Goal: Obtain resource: Obtain resource

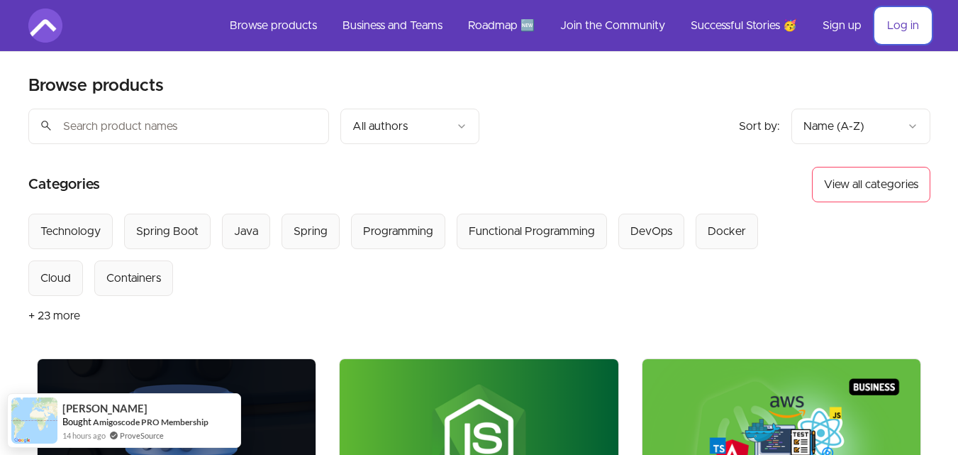
click at [913, 26] on link "Log in" at bounding box center [903, 26] width 55 height 34
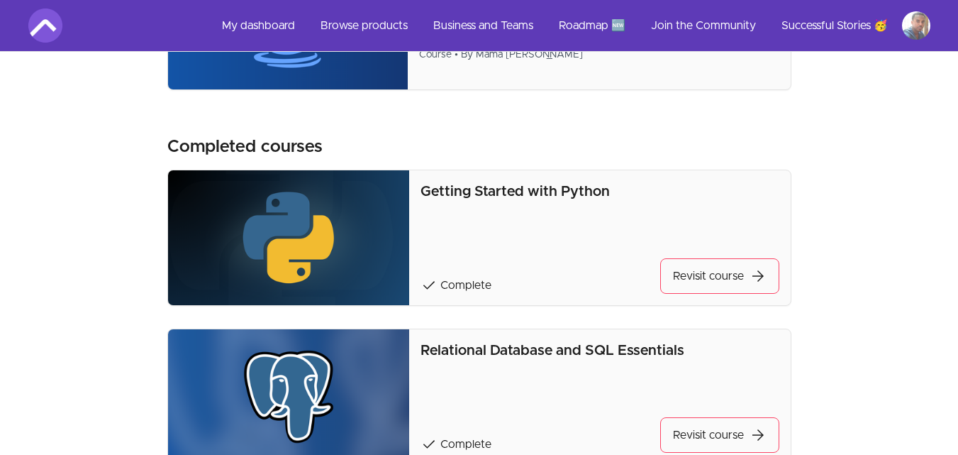
scroll to position [189, 0]
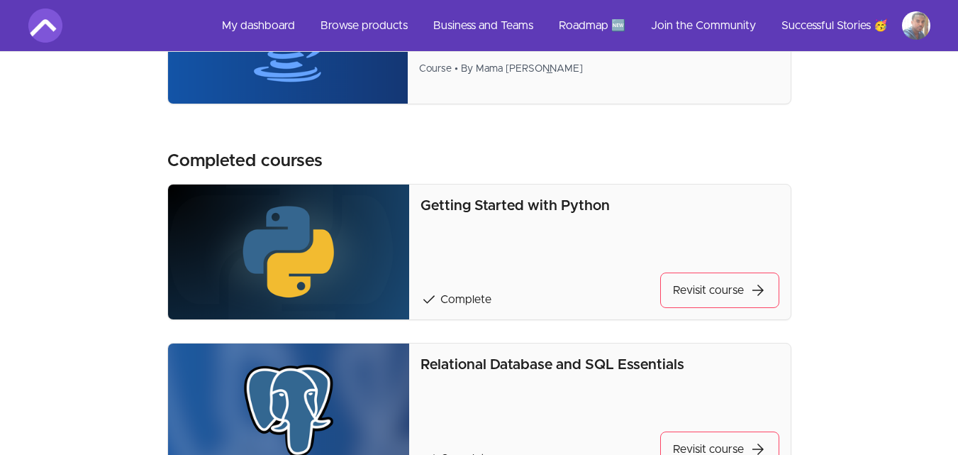
click at [308, 236] on img at bounding box center [289, 251] width 242 height 135
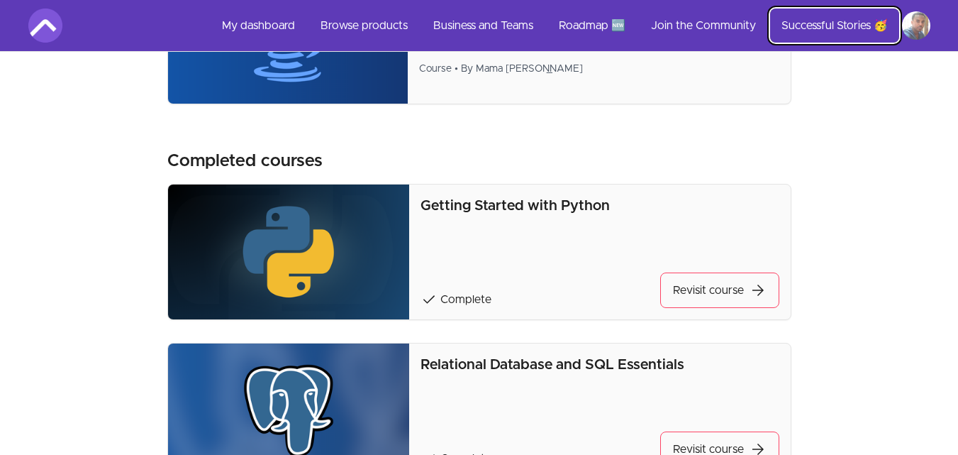
click at [807, 23] on link "Successful Stories 🥳" at bounding box center [834, 26] width 129 height 34
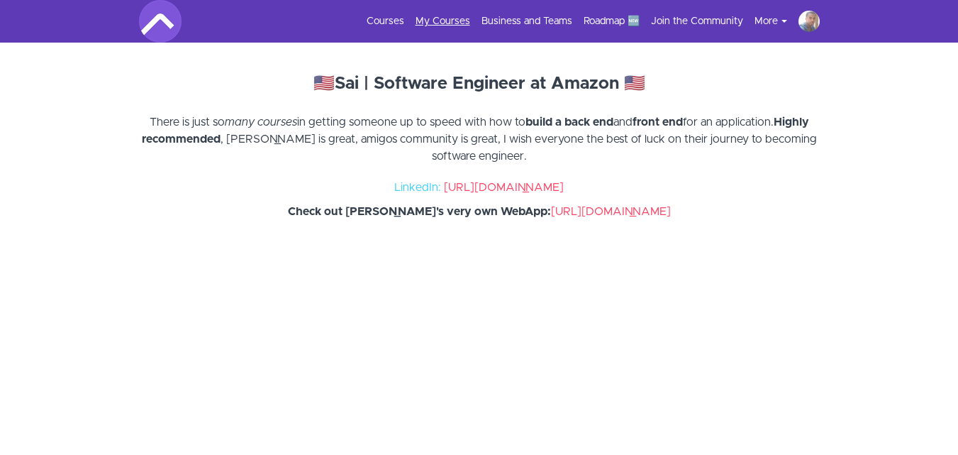
click at [445, 24] on link "My Courses" at bounding box center [443, 21] width 55 height 14
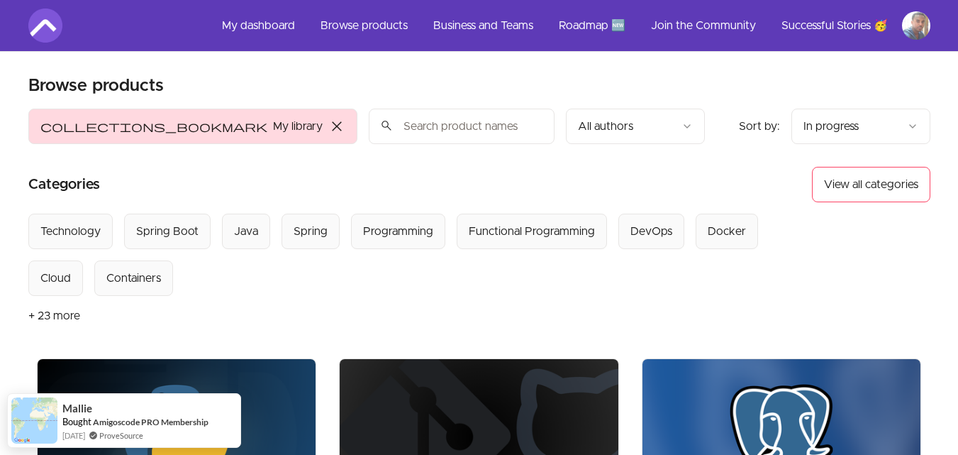
click at [43, 27] on img at bounding box center [45, 26] width 34 height 34
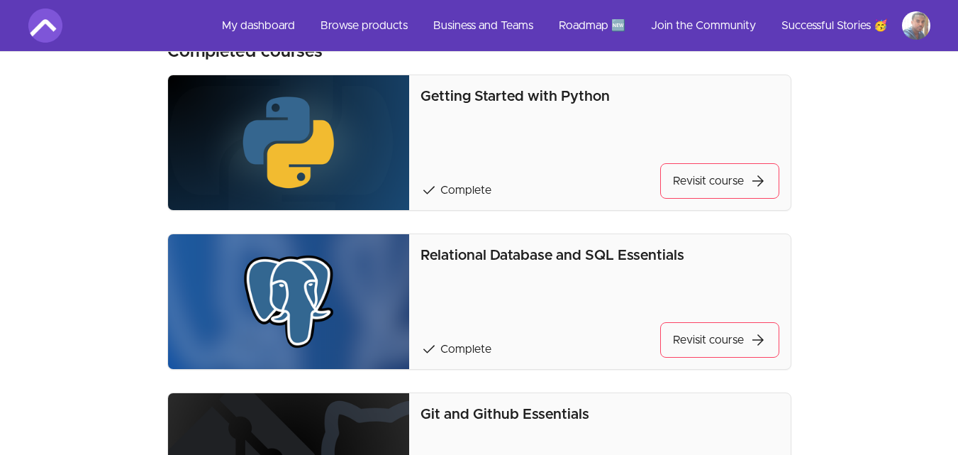
scroll to position [284, 0]
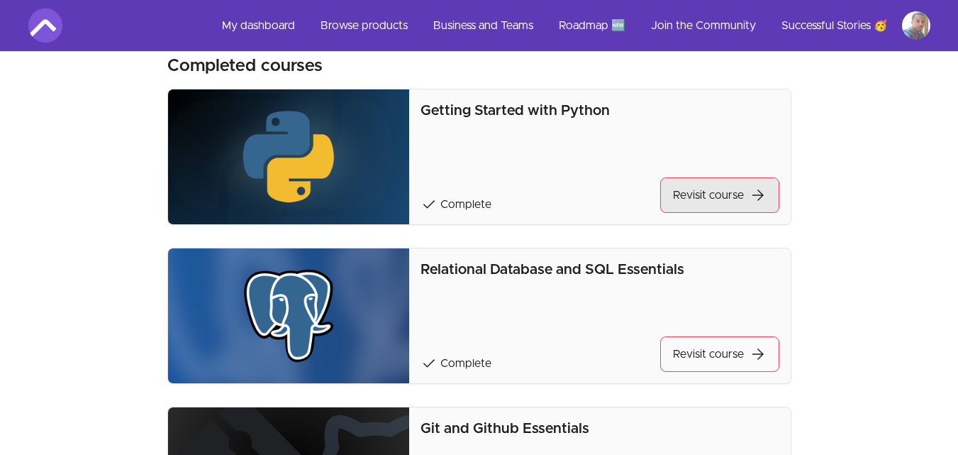
click at [721, 191] on link "Revisit course arrow_forward" at bounding box center [719, 194] width 119 height 35
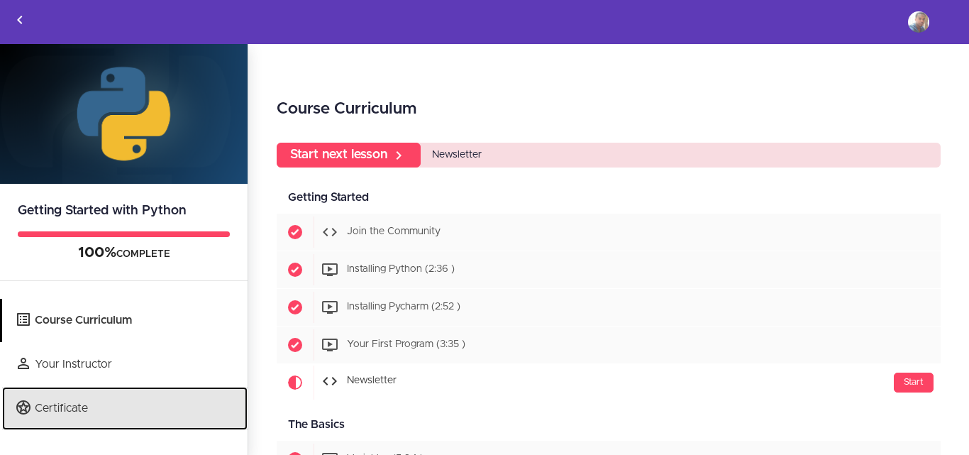
click at [61, 408] on link "Certificate" at bounding box center [124, 407] width 245 height 43
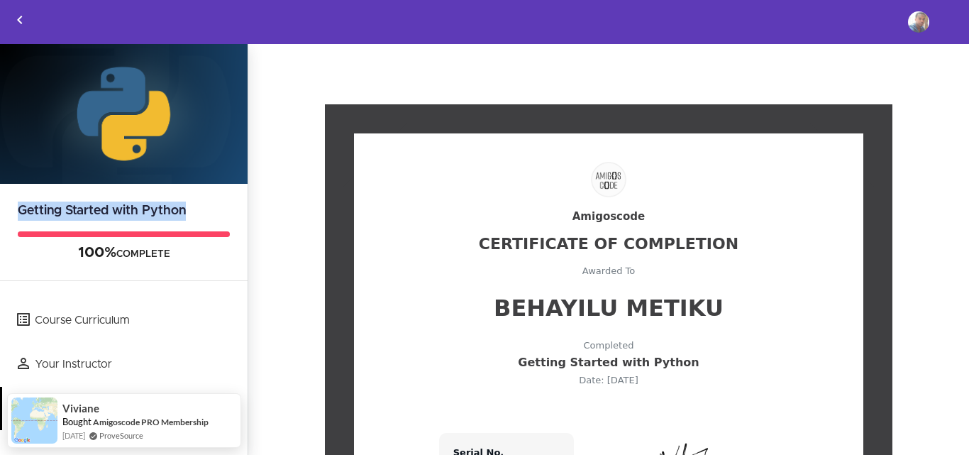
drag, startPoint x: 188, startPoint y: 211, endPoint x: 2, endPoint y: 212, distance: 185.8
click at [2, 212] on h2 "Getting Started with Python" at bounding box center [123, 202] width 247 height 37
copy h2 "Getting Started with Python"
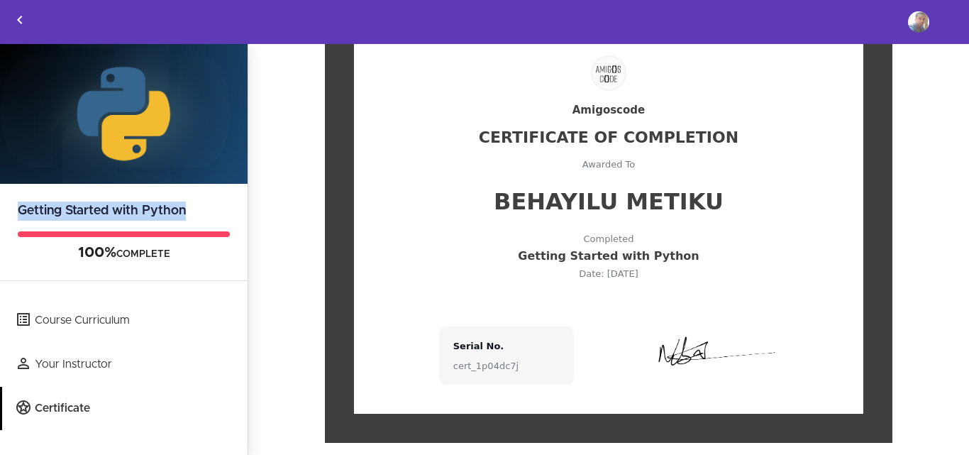
scroll to position [135, 0]
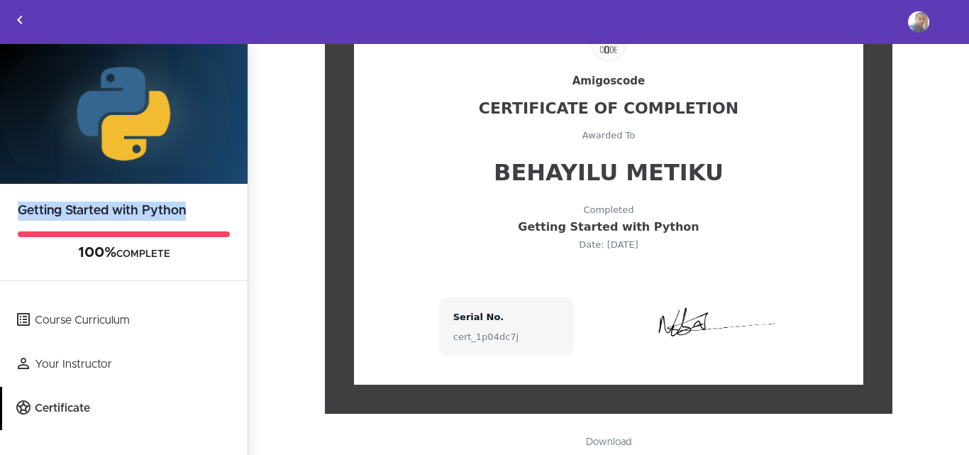
drag, startPoint x: 508, startPoint y: 338, endPoint x: 446, endPoint y: 339, distance: 61.7
click at [446, 339] on div "Serial No. cert_1p04dc7j" at bounding box center [506, 326] width 135 height 58
copy div "cert_1p04dc7j"
click at [16, 22] on icon "Back to courses" at bounding box center [19, 19] width 17 height 17
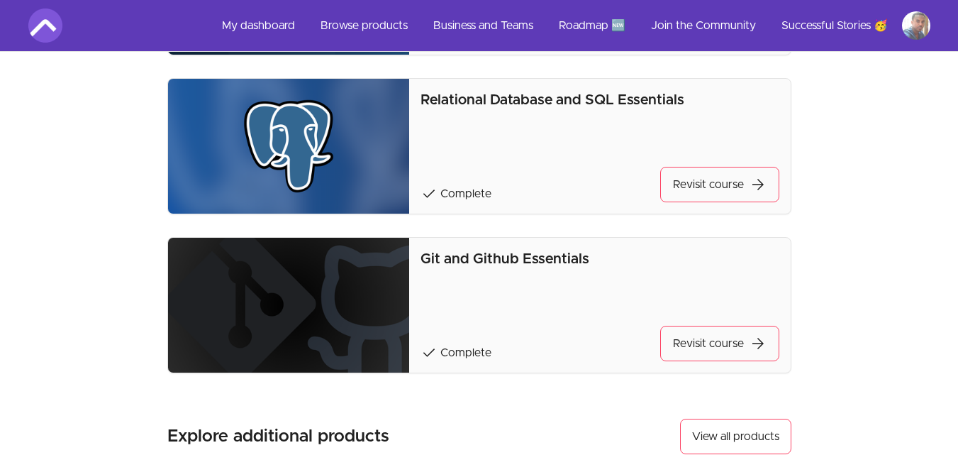
scroll to position [455, 0]
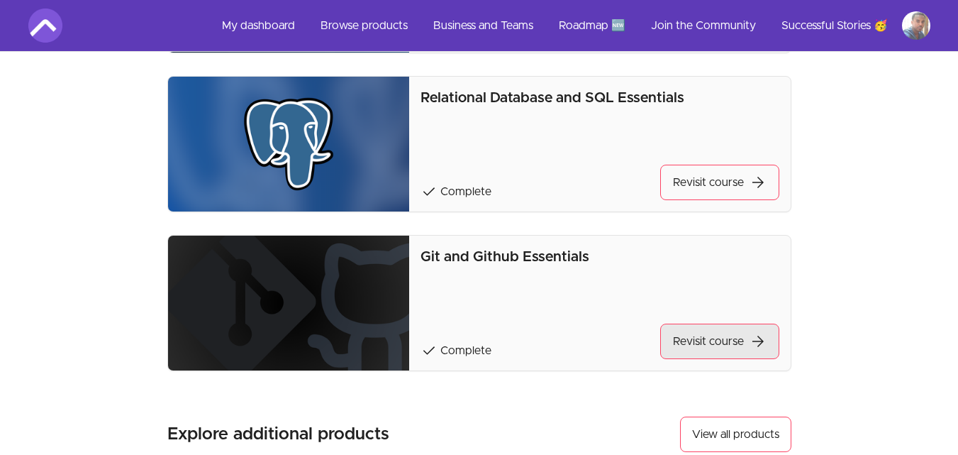
click at [713, 343] on link "Revisit course arrow_forward" at bounding box center [719, 340] width 119 height 35
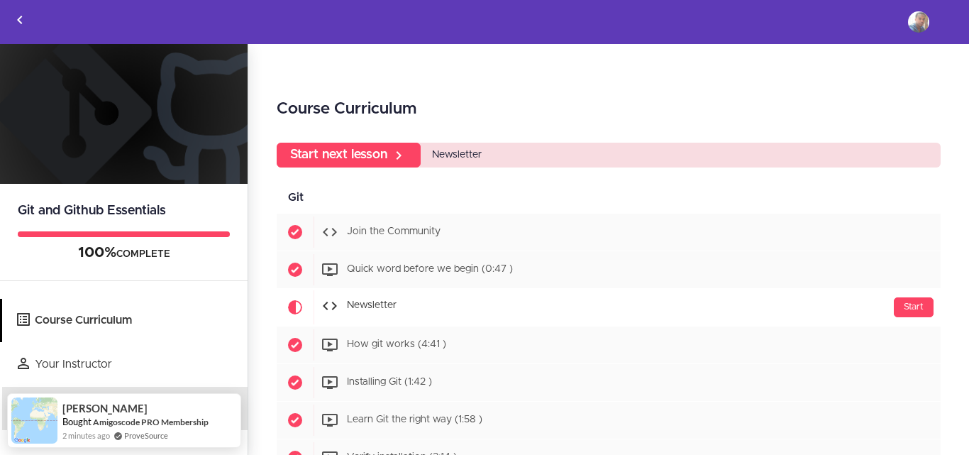
click at [62, 403] on span "[PERSON_NAME]" at bounding box center [104, 408] width 85 height 12
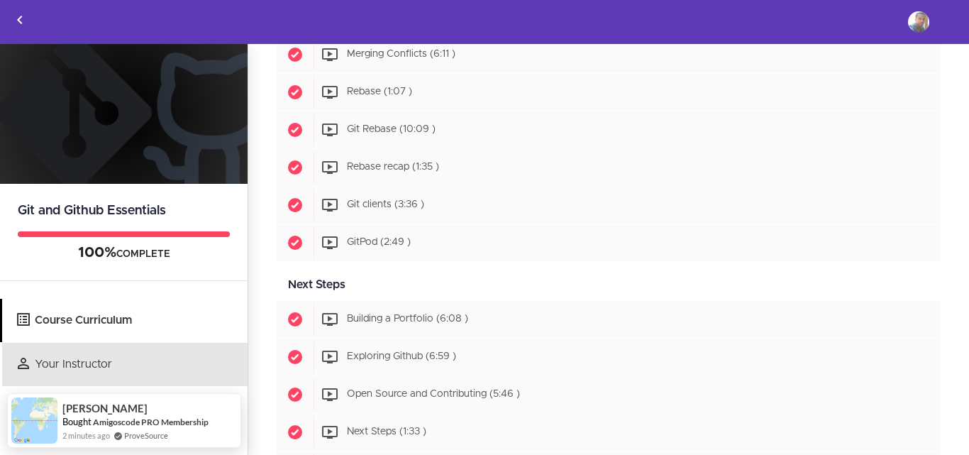
scroll to position [1119, 0]
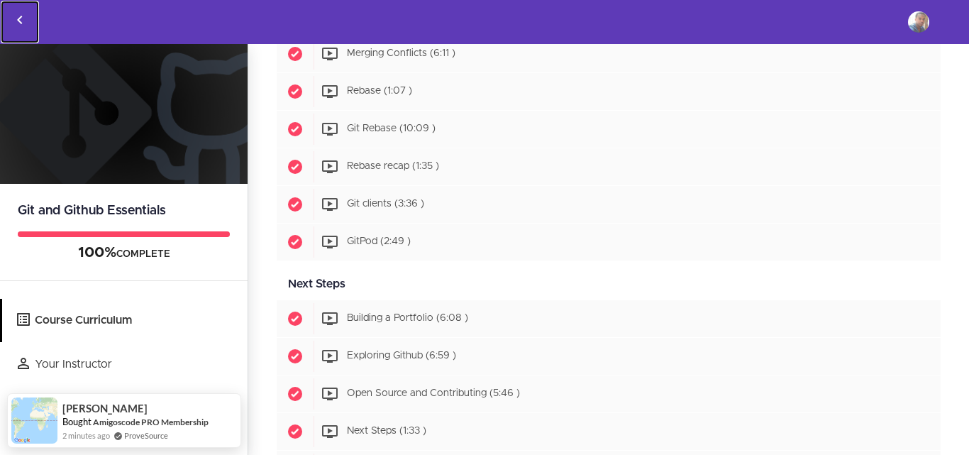
click at [17, 21] on icon "Back to courses" at bounding box center [19, 19] width 17 height 17
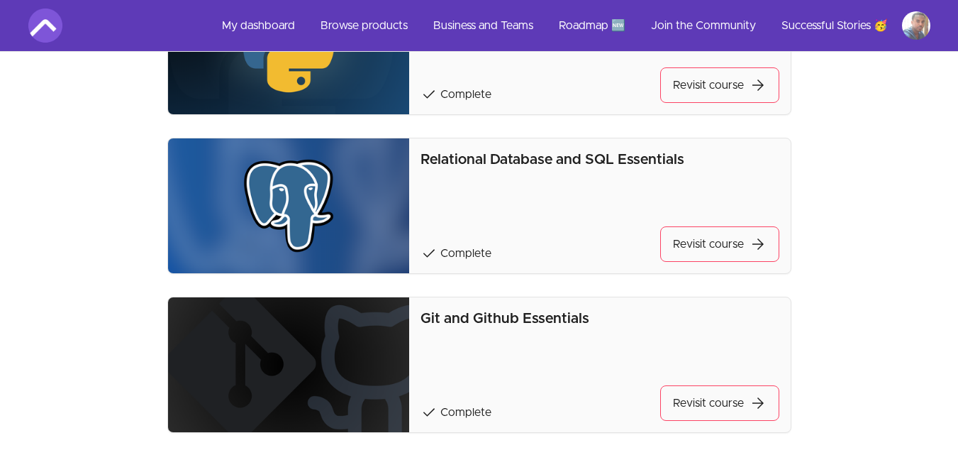
scroll to position [396, 0]
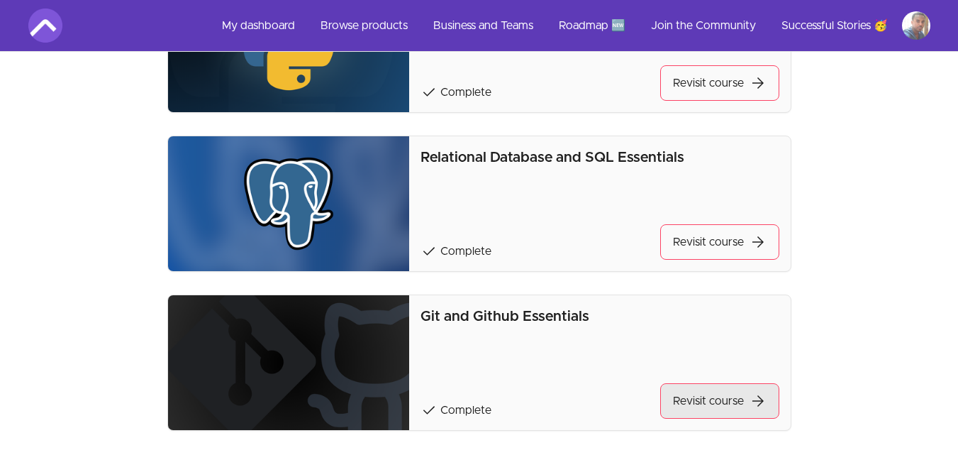
click at [698, 394] on link "Revisit course arrow_forward" at bounding box center [719, 400] width 119 height 35
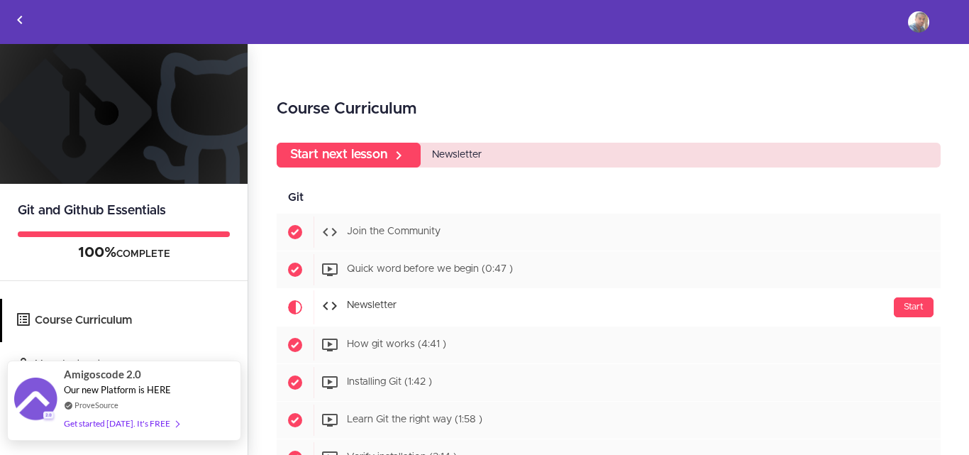
click at [65, 403] on icon at bounding box center [69, 405] width 8 height 8
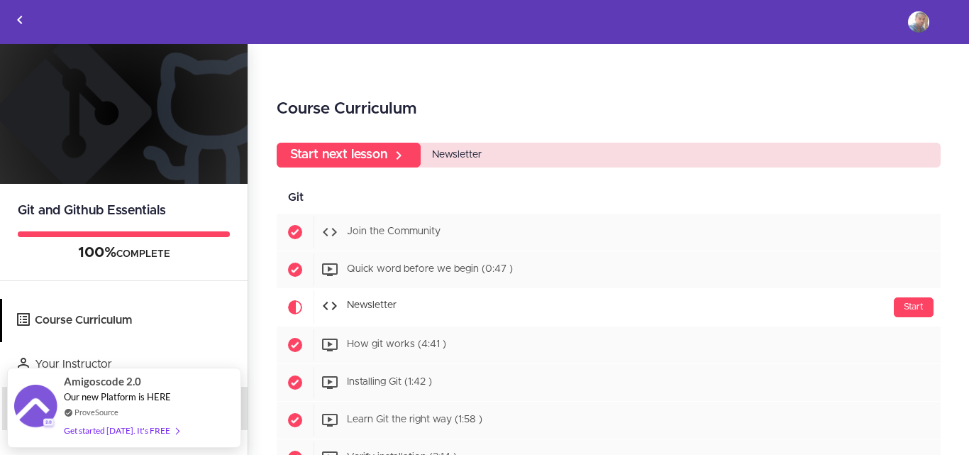
click at [57, 409] on div at bounding box center [36, 407] width 46 height 46
click at [244, 408] on link "Certificate" at bounding box center [124, 407] width 245 height 43
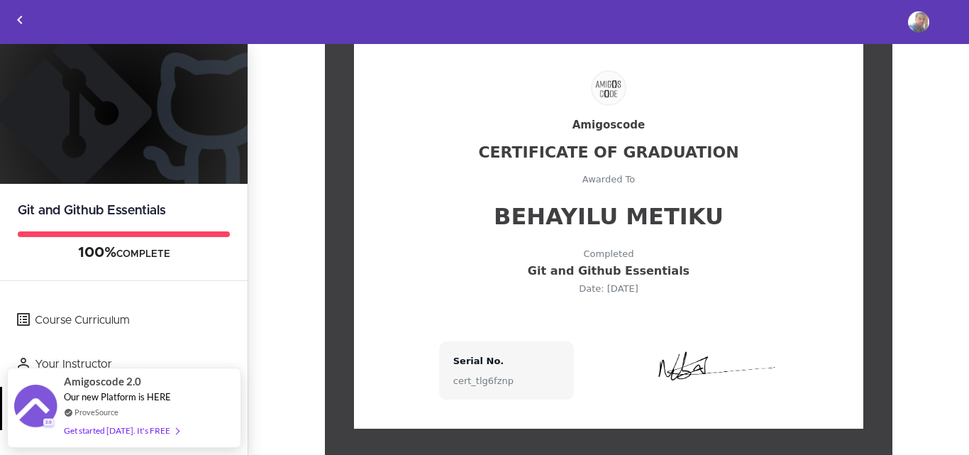
scroll to position [92, 0]
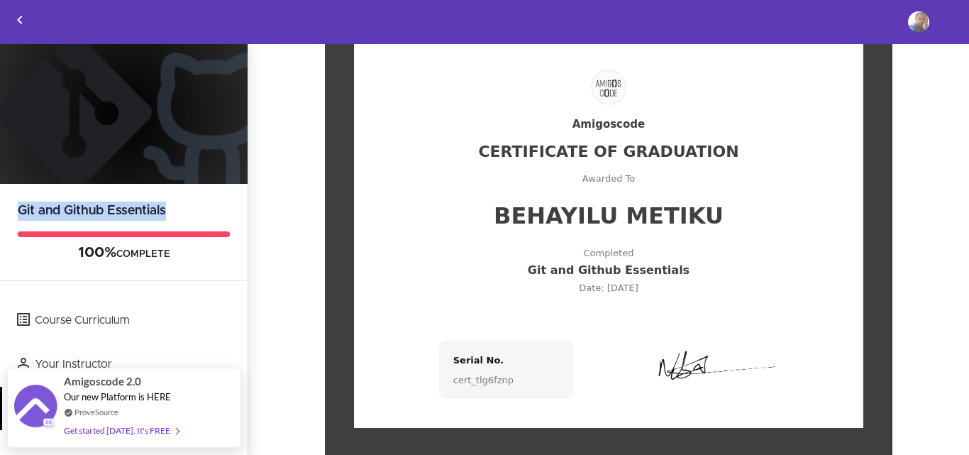
drag, startPoint x: 166, startPoint y: 209, endPoint x: 13, endPoint y: 206, distance: 152.5
click at [13, 206] on h2 "Git and Github Essentials" at bounding box center [123, 202] width 247 height 37
copy h2 "Git and Github Essentials"
drag, startPoint x: 447, startPoint y: 379, endPoint x: 535, endPoint y: 379, distance: 87.2
click at [535, 379] on div "cert_tlg6fznp" at bounding box center [506, 379] width 106 height 9
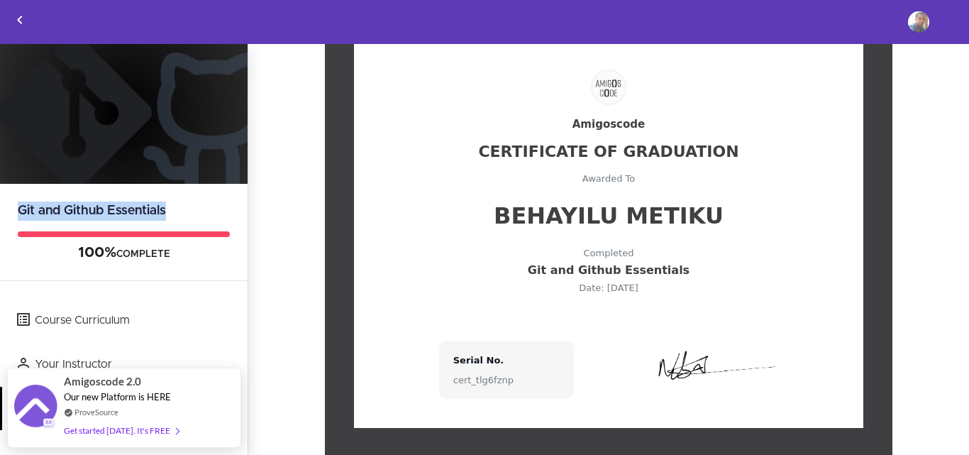
copy div "cert_tlg6fznp"
click at [20, 18] on use "Back to courses" at bounding box center [19, 20] width 5 height 9
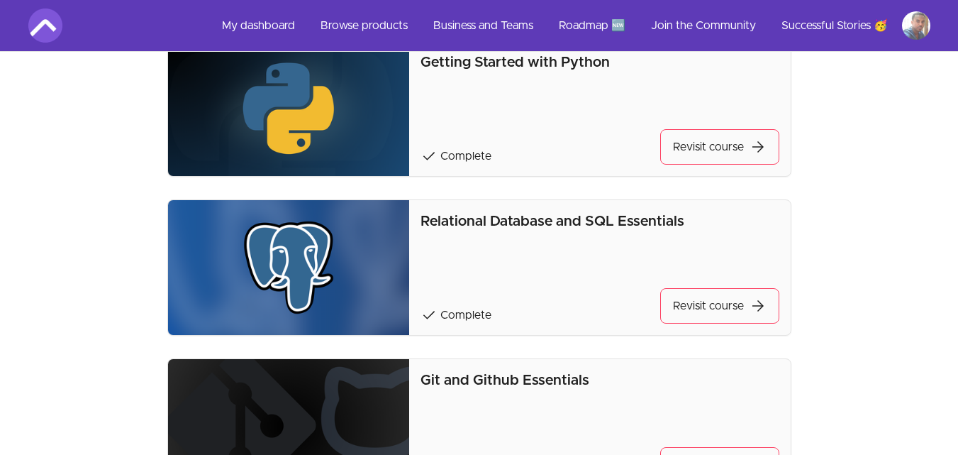
scroll to position [334, 0]
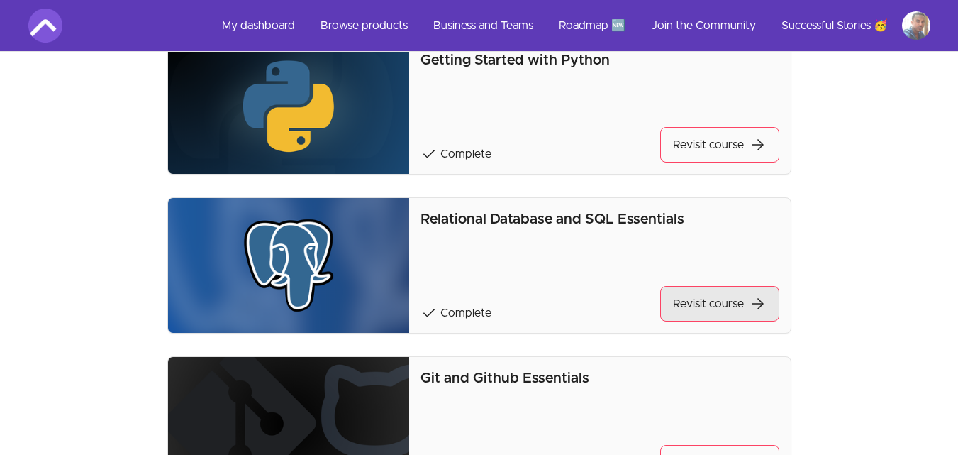
click at [701, 303] on link "Revisit course arrow_forward" at bounding box center [719, 303] width 119 height 35
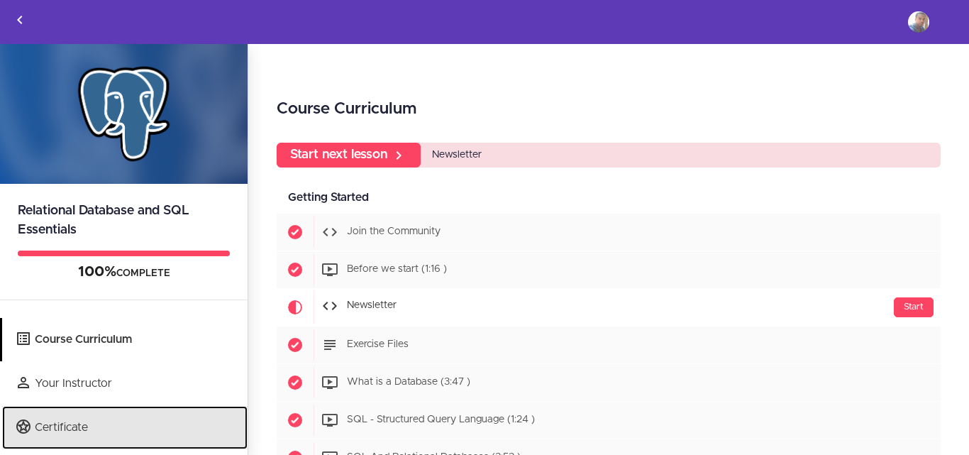
click at [159, 419] on link "Certificate" at bounding box center [124, 427] width 245 height 43
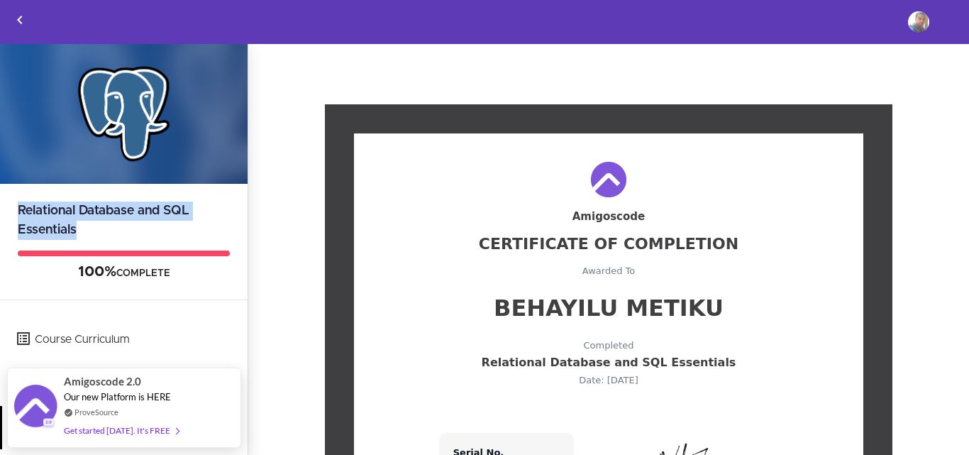
drag, startPoint x: 87, startPoint y: 223, endPoint x: 4, endPoint y: 206, distance: 83.9
click at [4, 206] on h2 "Relational Database and SQL Essentials" at bounding box center [123, 212] width 247 height 56
copy h2 "Relational Database and SQL Essentials"
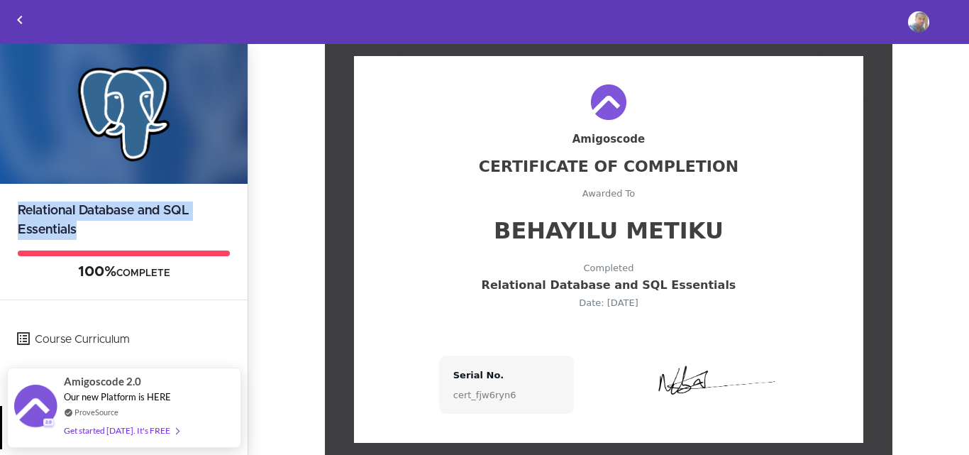
scroll to position [135, 0]
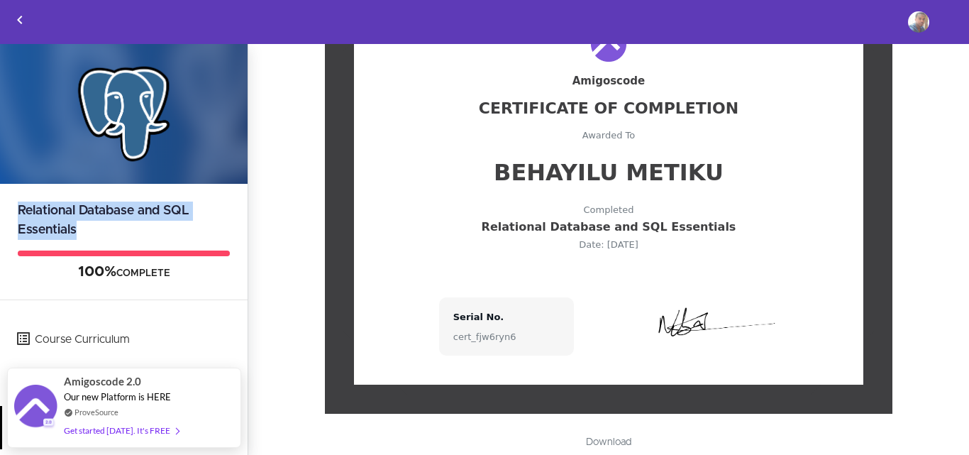
drag, startPoint x: 504, startPoint y: 337, endPoint x: 438, endPoint y: 337, distance: 66.7
click at [439, 337] on div "Serial No. cert_fjw6ryn6" at bounding box center [506, 326] width 135 height 58
copy div "cert_fjw6ryn6"
